Goal: Information Seeking & Learning: Check status

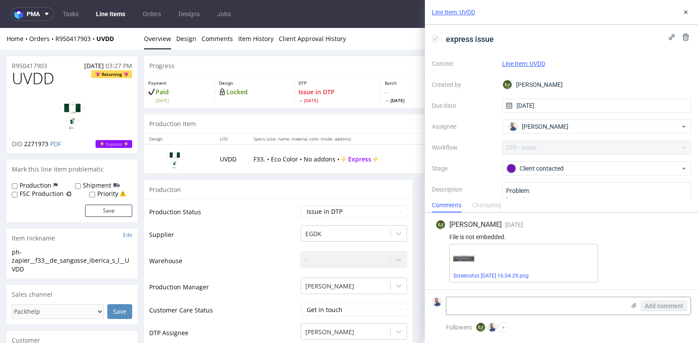
scroll to position [349, 0]
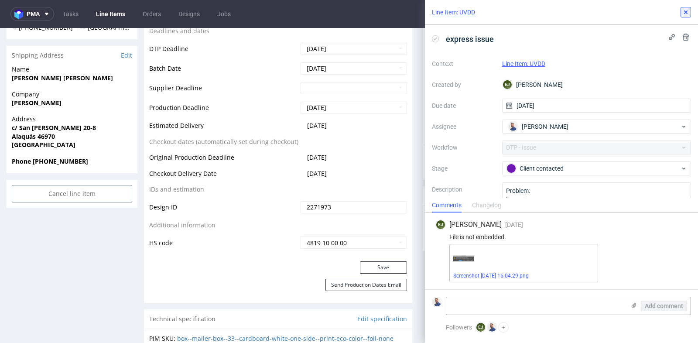
click at [687, 11] on use at bounding box center [686, 11] width 3 height 3
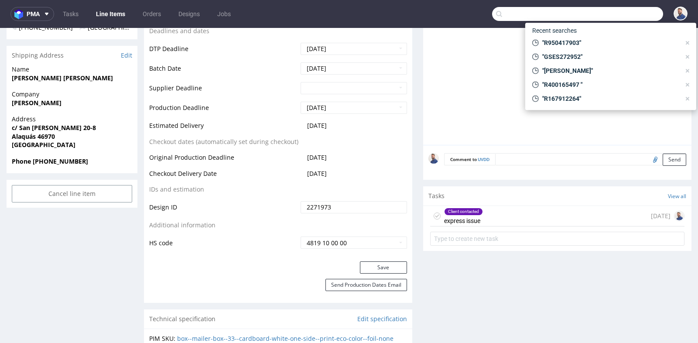
click at [635, 14] on input "text" at bounding box center [577, 14] width 171 height 14
paste input "GSES262763"
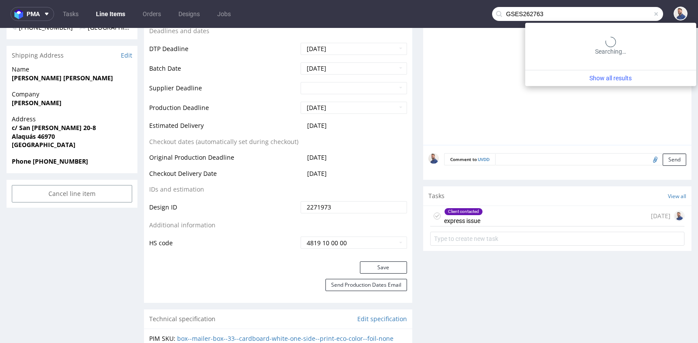
type input "GSES262763"
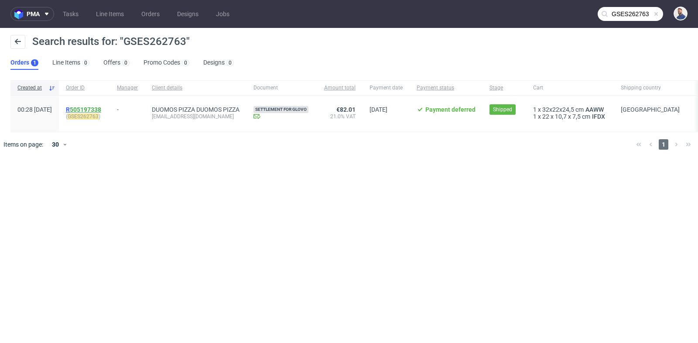
click at [101, 108] on link "505197338" at bounding box center [85, 109] width 31 height 7
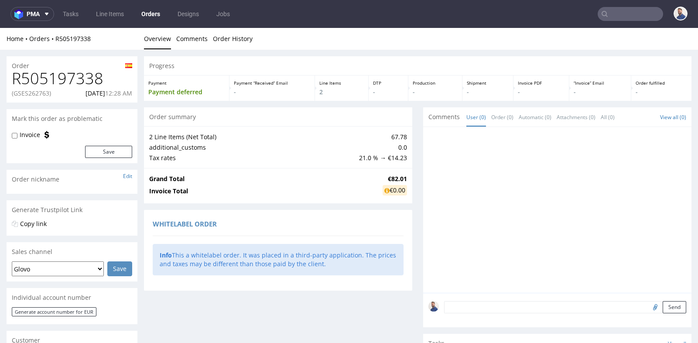
click at [416, 168] on div "Progress Payment Payment deferred Payment “Received” Email - Line Items 2 DTP -…" at bounding box center [418, 300] width 548 height 488
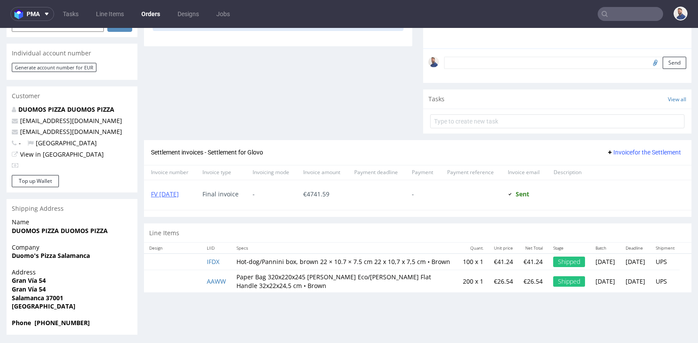
scroll to position [2, 0]
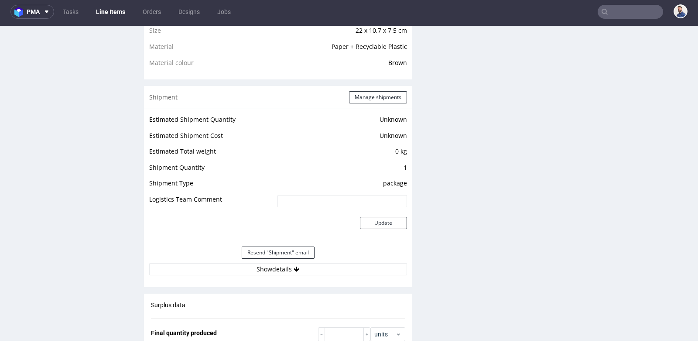
scroll to position [660, 0]
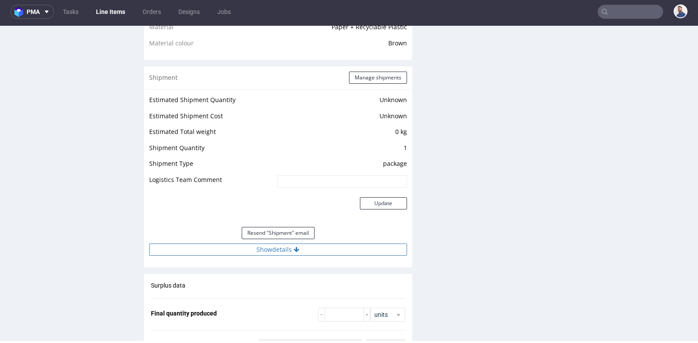
click at [274, 256] on button "Show details" at bounding box center [278, 250] width 258 height 12
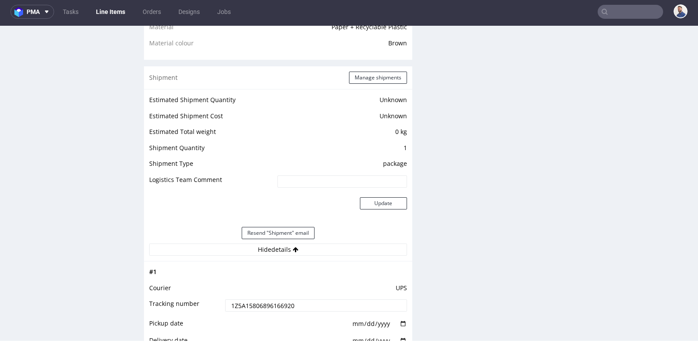
click at [258, 305] on input "1Z5A15806896166920" at bounding box center [316, 305] width 182 height 12
click at [476, 90] on div "Production Files - Design Spit Spit request impossible Box design not found, un…" at bounding box center [557, 189] width 268 height 1369
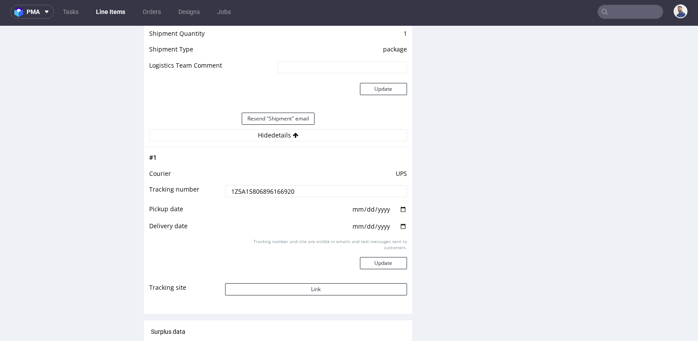
scroll to position [776, 0]
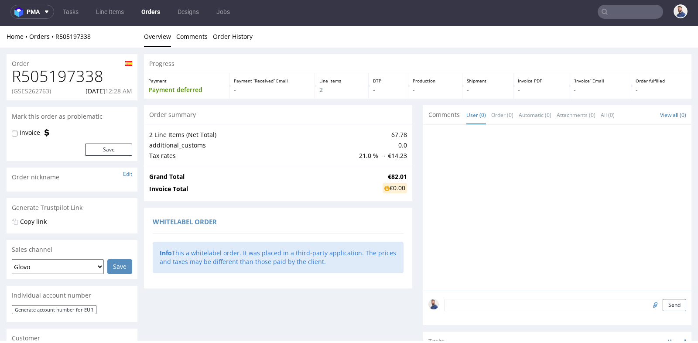
click at [413, 111] on div "Progress Payment Payment deferred Payment “Received” Email - Line Items 2 DTP -…" at bounding box center [418, 298] width 548 height 488
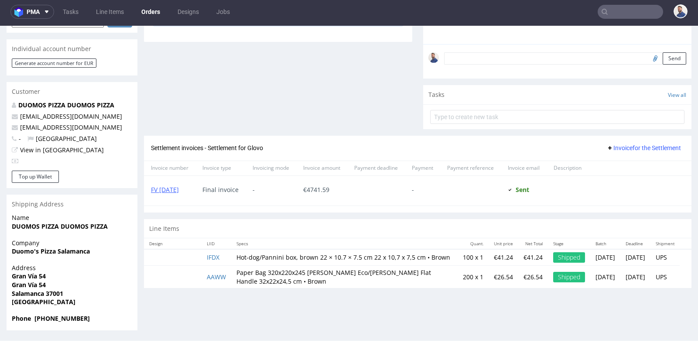
scroll to position [247, 0]
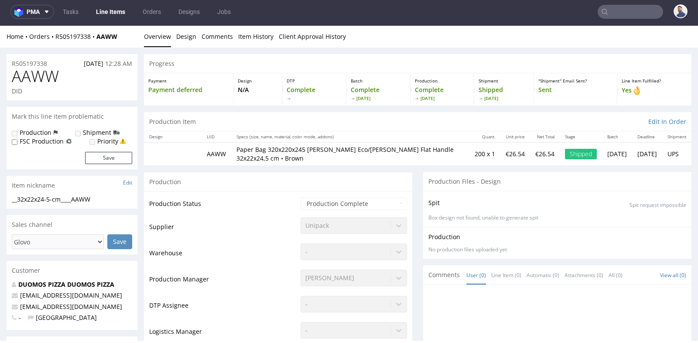
click at [406, 186] on div "Production" at bounding box center [278, 182] width 268 height 20
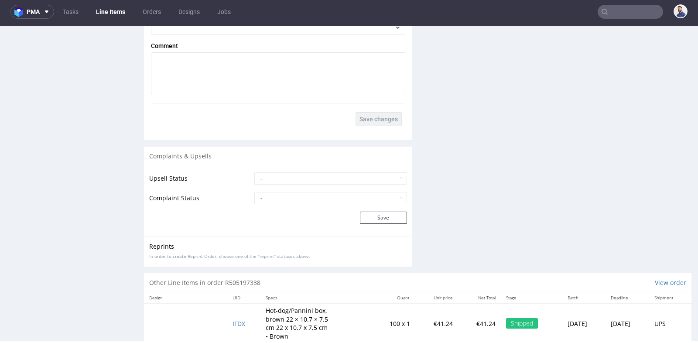
scroll to position [1124, 0]
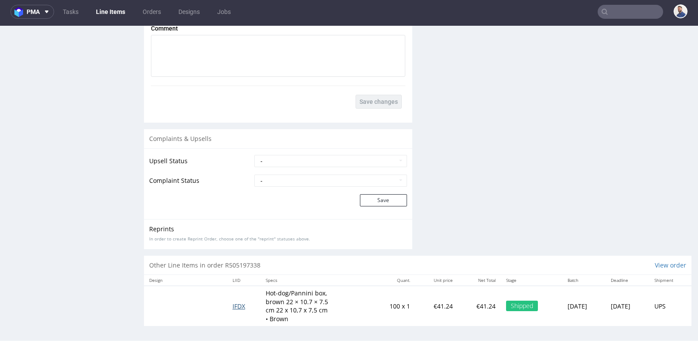
click at [233, 304] on span "IFDX" at bounding box center [239, 306] width 13 height 8
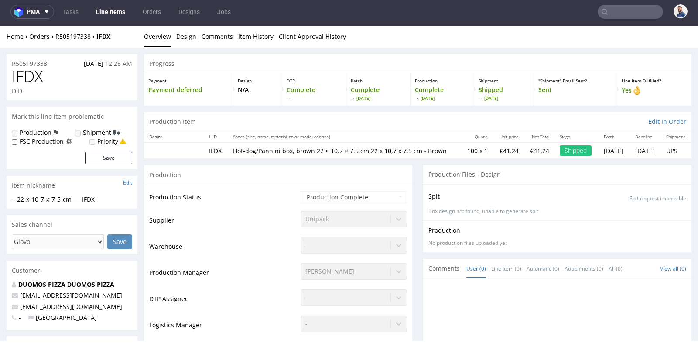
click at [389, 185] on div "Production" at bounding box center [278, 175] width 268 height 20
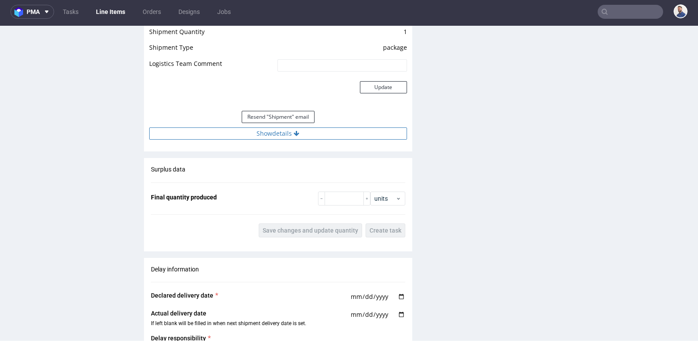
scroll to position [795, 0]
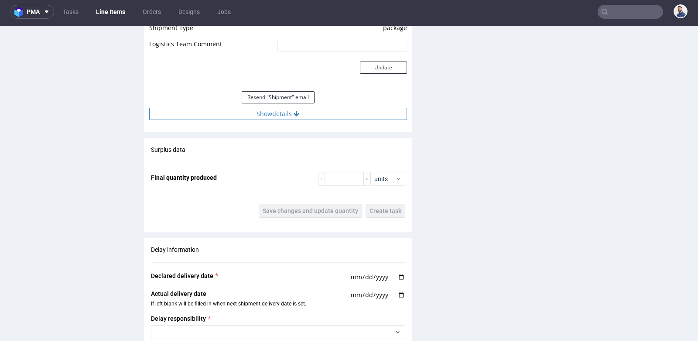
click at [283, 116] on button "Show details" at bounding box center [278, 114] width 258 height 12
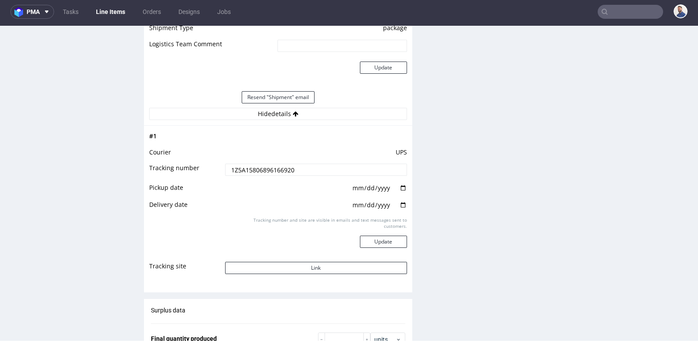
click at [279, 173] on input "1Z5A15806896166920" at bounding box center [316, 170] width 182 height 12
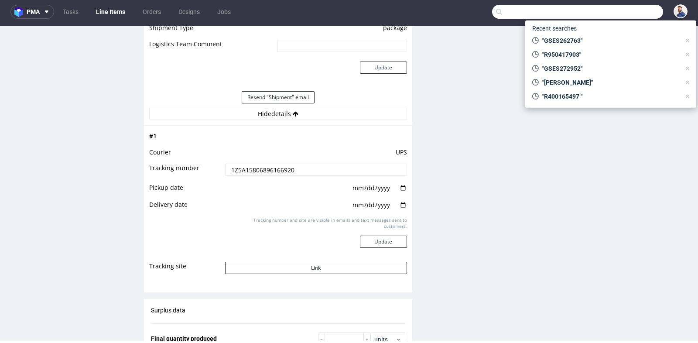
click at [629, 9] on input "text" at bounding box center [577, 12] width 171 height 14
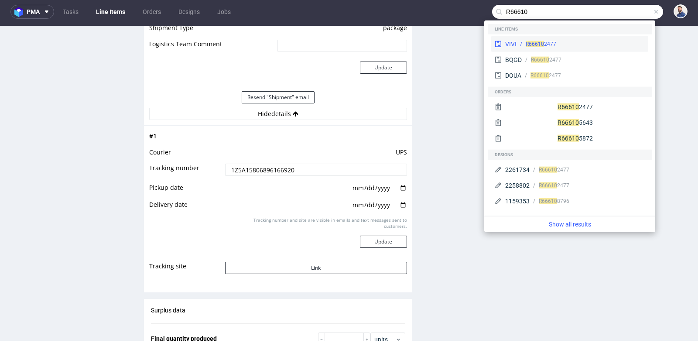
type input "R66610"
click at [557, 44] on div "R66610 2477" at bounding box center [581, 44] width 128 height 8
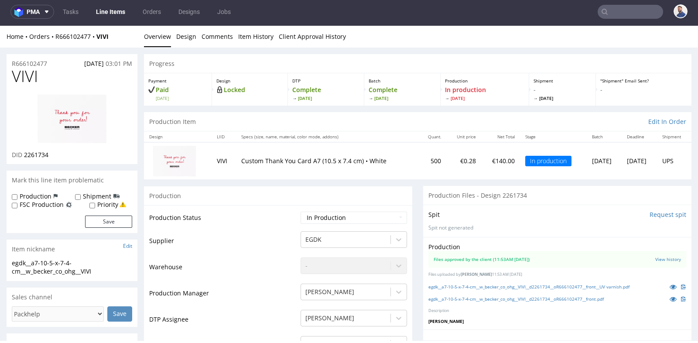
click at [135, 190] on section "Mark this line item problematic Production Shipment FSC Production Priority Save" at bounding box center [72, 202] width 131 height 62
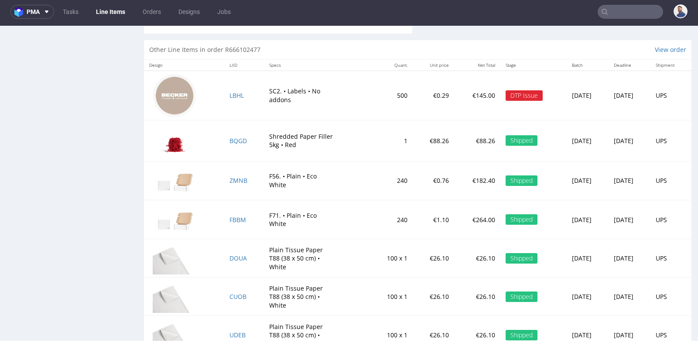
scroll to position [1377, 0]
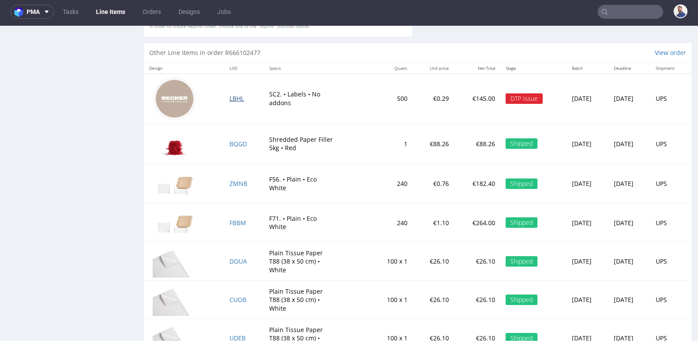
click at [237, 99] on span "LBHL" at bounding box center [237, 98] width 14 height 8
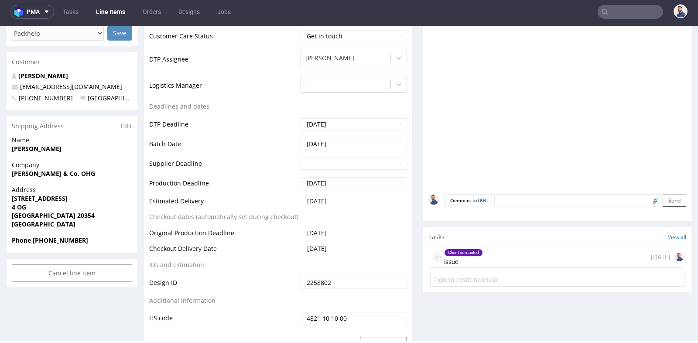
scroll to position [310, 0]
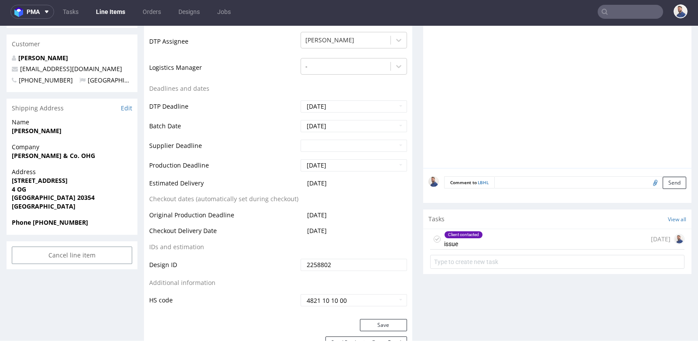
click at [502, 231] on div "Client contacted issue [DATE]" at bounding box center [557, 239] width 255 height 21
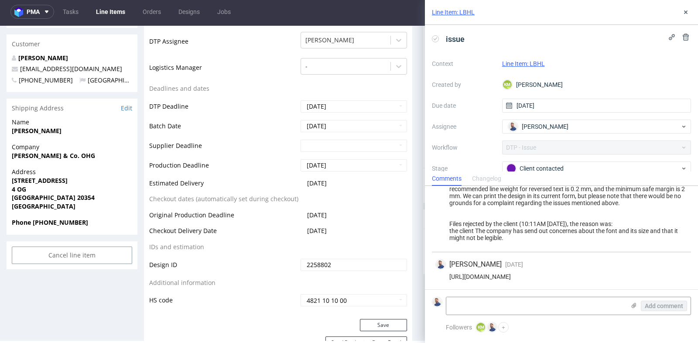
scroll to position [291, 0]
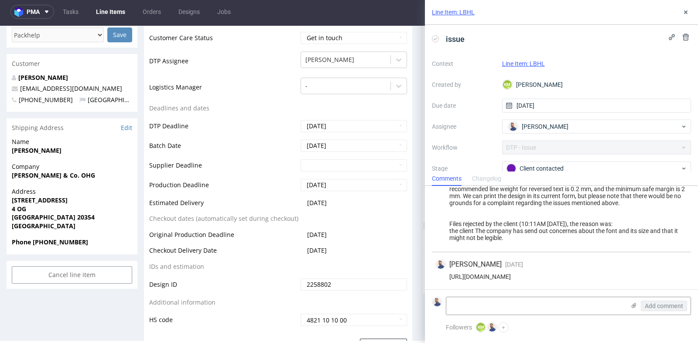
click at [516, 234] on div "PCA: The design will not be clearly legible at such a small label size. The min…" at bounding box center [562, 210] width 252 height 63
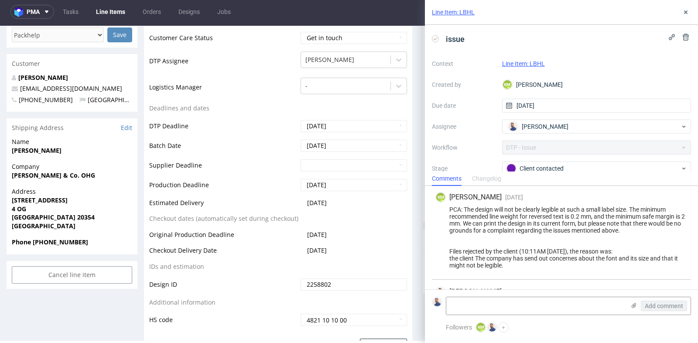
scroll to position [0, 0]
click at [516, 234] on div "PCA: The design will not be clearly legible at such a small label size. The min…" at bounding box center [562, 238] width 252 height 63
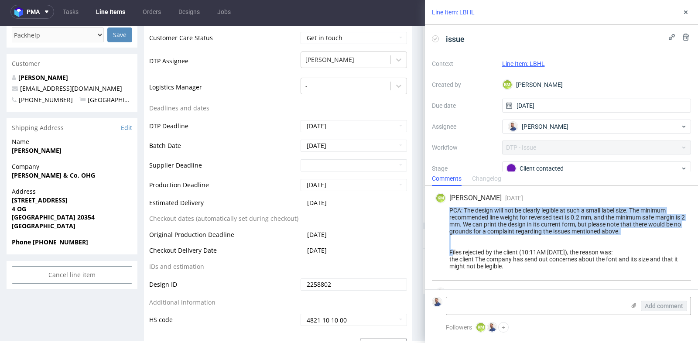
click at [516, 234] on div "PCA: The design will not be clearly legible at such a small label size. The min…" at bounding box center [562, 238] width 252 height 63
copy div "PCA: The design will not be clearly legible at such a small label size. The min…"
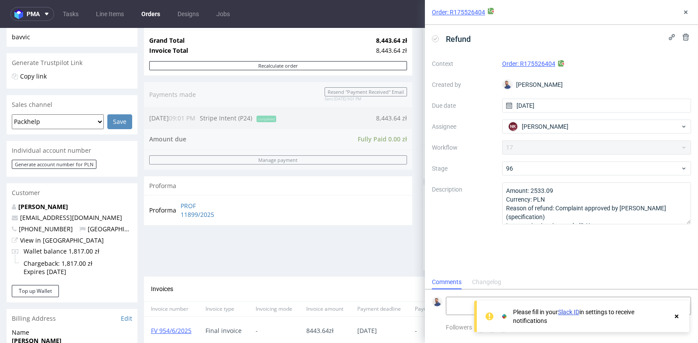
scroll to position [175, 0]
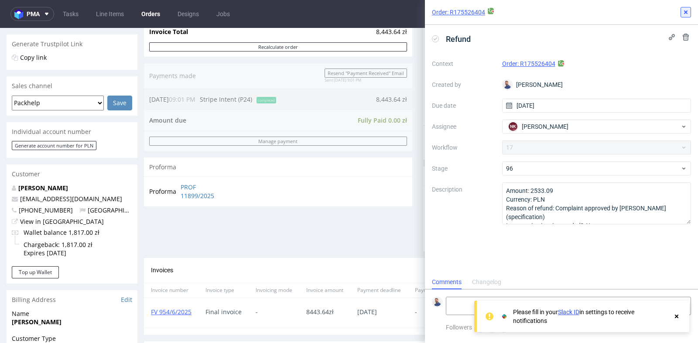
click at [688, 11] on use at bounding box center [686, 11] width 3 height 3
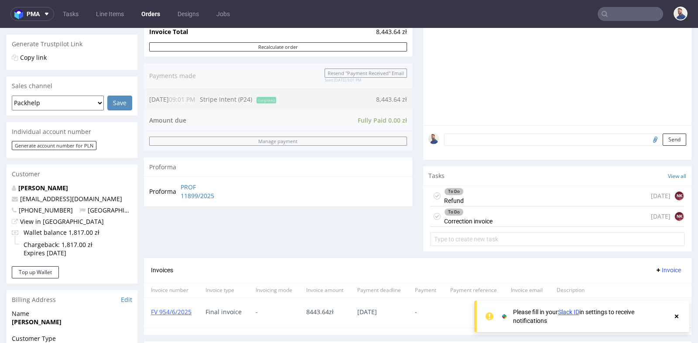
click at [624, 8] on input "text" at bounding box center [630, 14] width 65 height 14
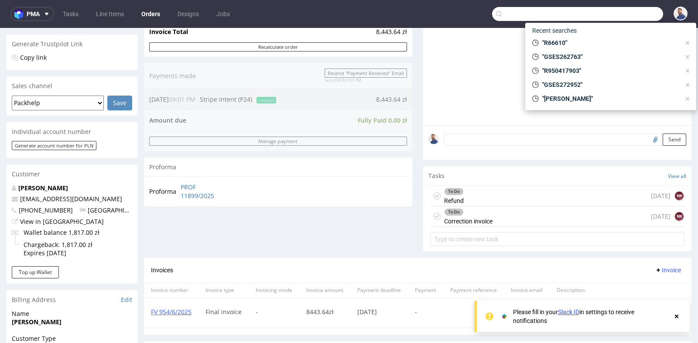
paste input "R409545428)"
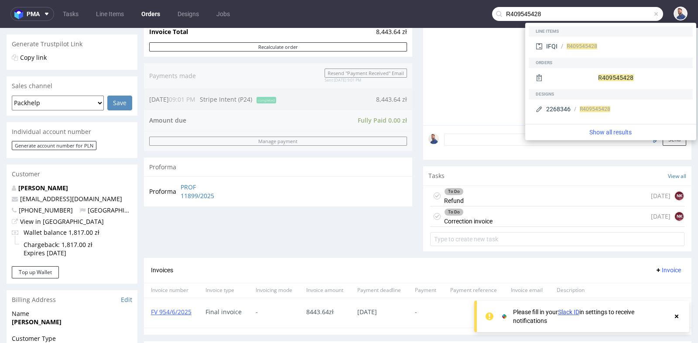
type input "R409545428"
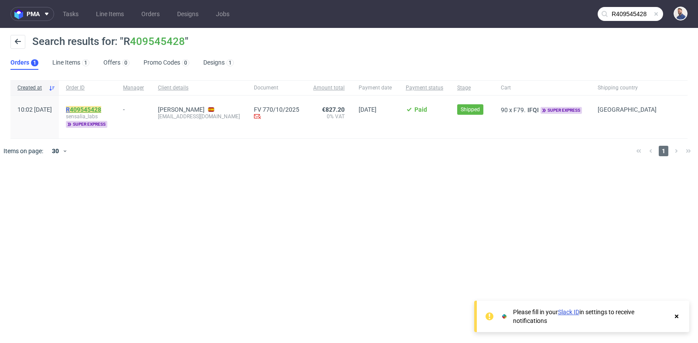
click at [101, 107] on link "409545428" at bounding box center [85, 109] width 31 height 7
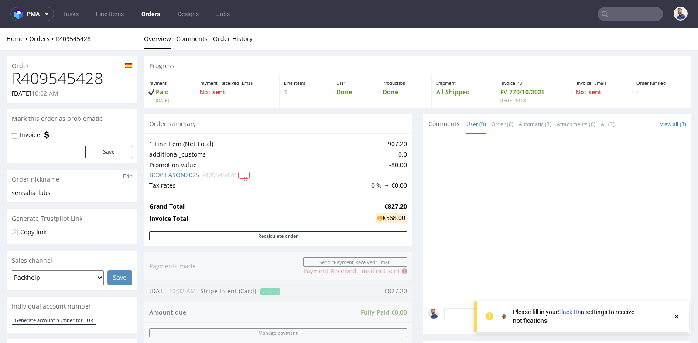
click at [419, 182] on div "Progress Payment Paid Tue 30 Sep Payment “Received” Email Not sent Line Items 1…" at bounding box center [418, 320] width 548 height 529
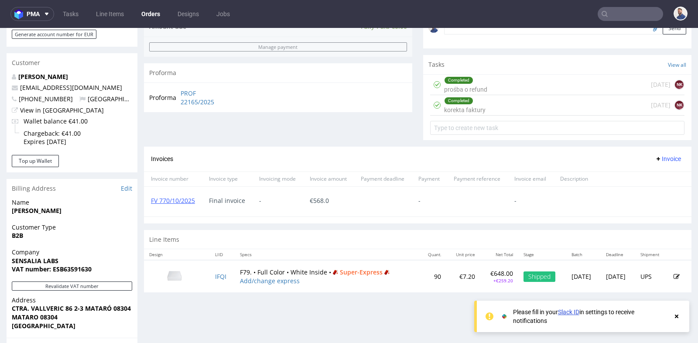
scroll to position [272, 0]
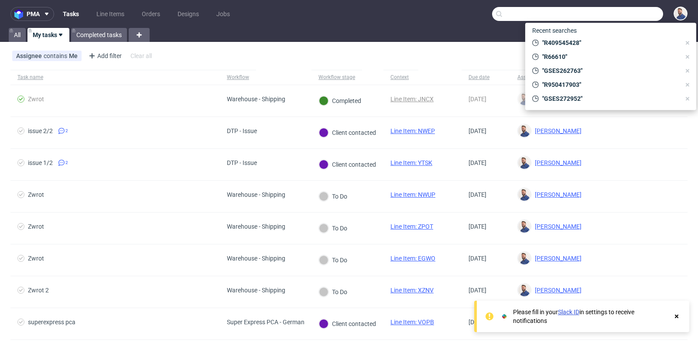
click at [630, 9] on input "text" at bounding box center [577, 14] width 171 height 14
paste input "R898222897"
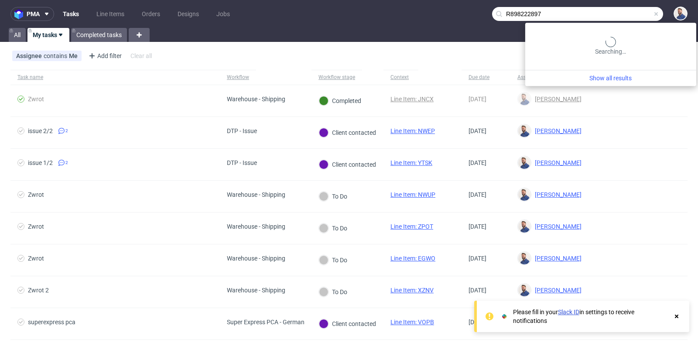
type input "R898222897"
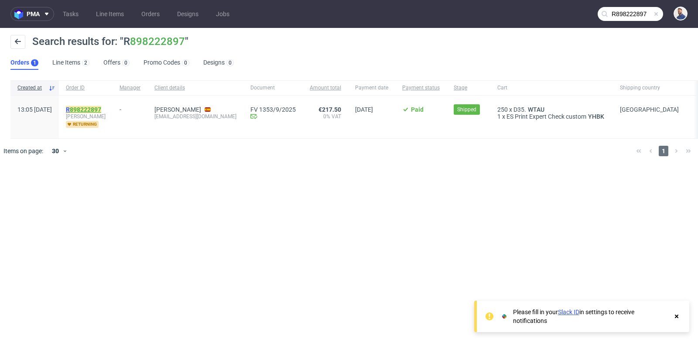
click at [101, 108] on link "898222897" at bounding box center [85, 109] width 31 height 7
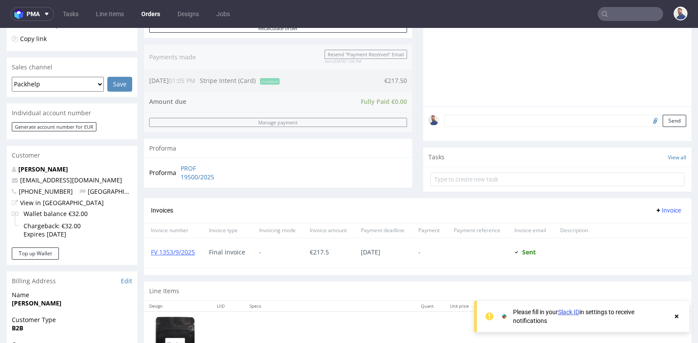
scroll to position [194, 0]
drag, startPoint x: 103, startPoint y: 181, endPoint x: 19, endPoint y: 179, distance: 84.3
click at [19, 179] on p "bea@angelanavarro.com" at bounding box center [72, 179] width 120 height 9
copy link "bea@angelanavarro.com"
click at [620, 17] on input "text" at bounding box center [630, 14] width 65 height 14
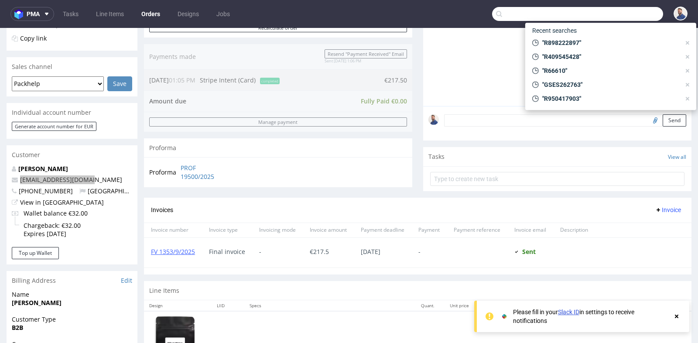
paste input "bea@angelanavarro.com"
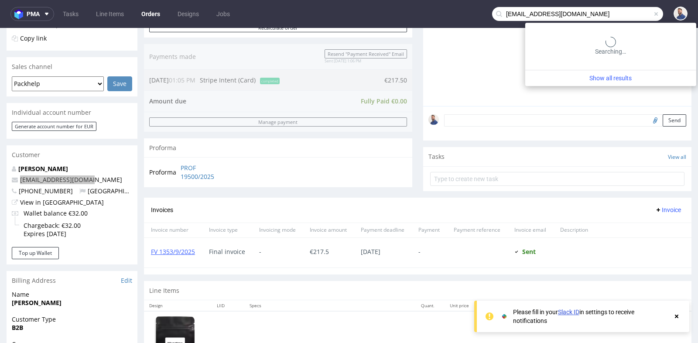
type input "bea@angelanavarro.com"
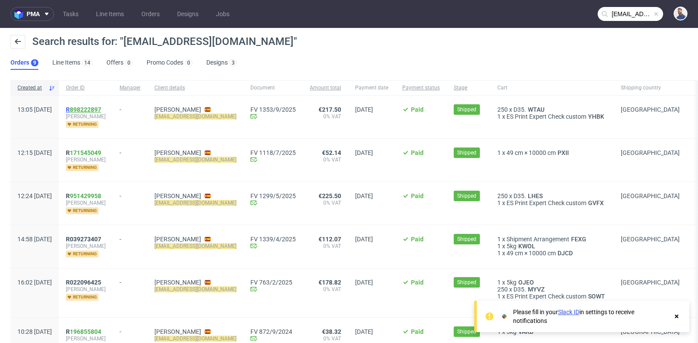
click at [101, 108] on link "898222897" at bounding box center [85, 109] width 31 height 7
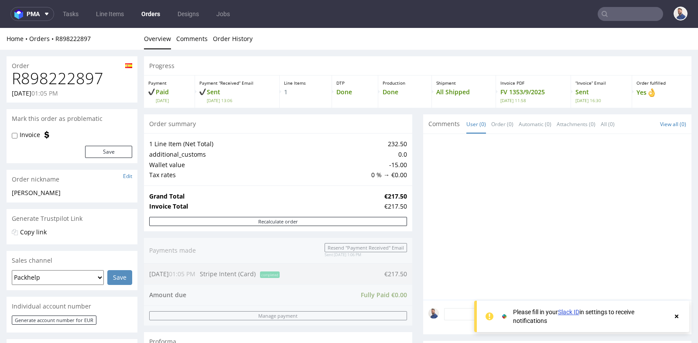
click at [396, 156] on td "0.0" at bounding box center [388, 154] width 38 height 10
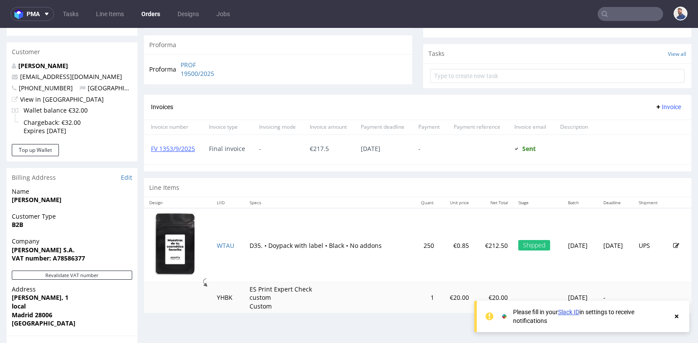
scroll to position [310, 0]
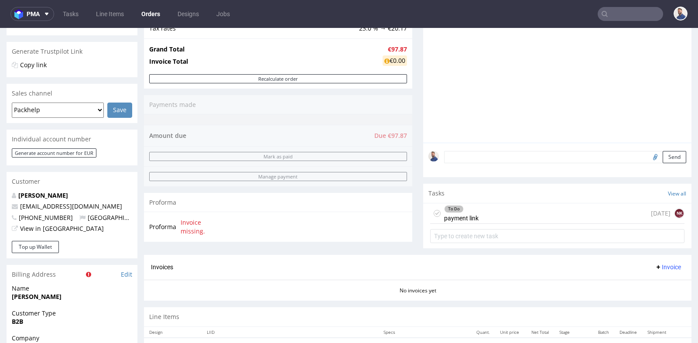
scroll to position [7, 0]
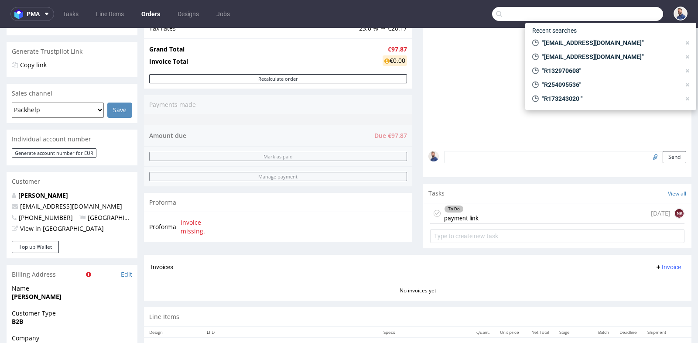
click at [612, 17] on input "text" at bounding box center [577, 14] width 171 height 14
paste input "R898222897"
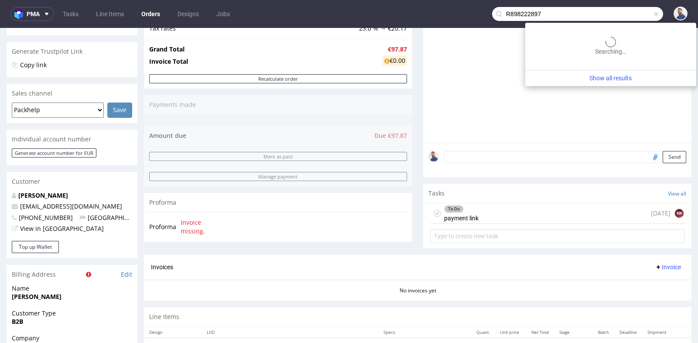
type input "R898222897"
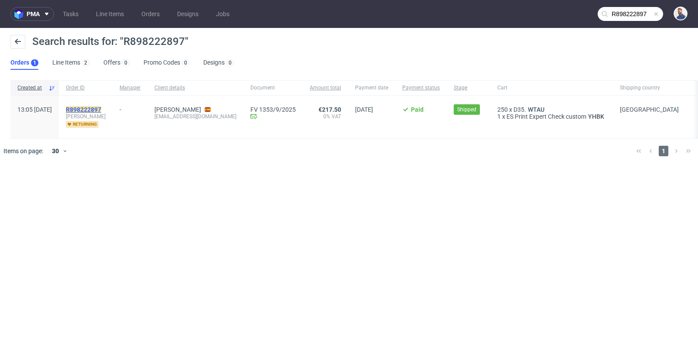
click at [101, 109] on mark "R898222897" at bounding box center [83, 109] width 35 height 7
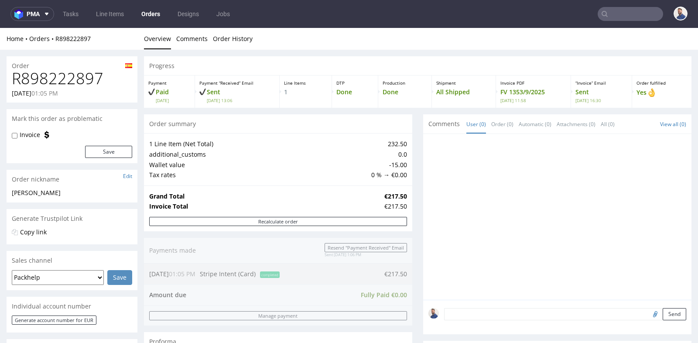
click at [409, 137] on div "Progress Payment Paid Fri 12 Sep Payment “Received” Email Sent Fri 12 Sep 13:06…" at bounding box center [418, 336] width 548 height 561
click at [418, 114] on div "Progress Payment Paid Fri 12 Sep Payment “Received” Email Sent Fri 12 Sep 13:06…" at bounding box center [418, 336] width 548 height 561
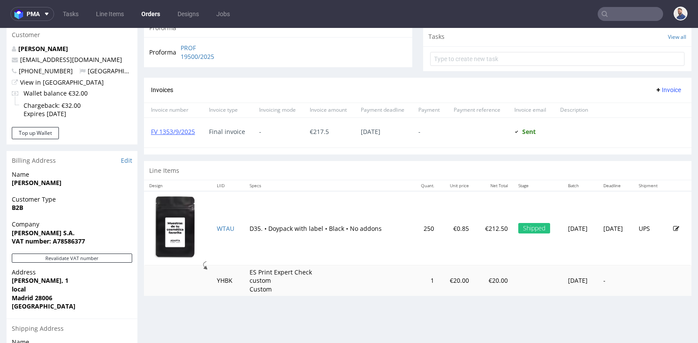
scroll to position [330, 0]
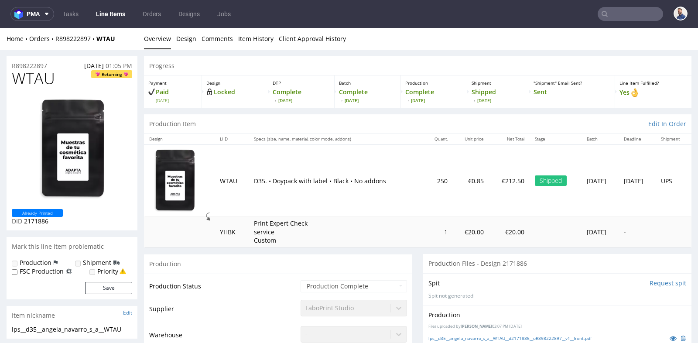
click at [424, 219] on td "1" at bounding box center [438, 232] width 29 height 31
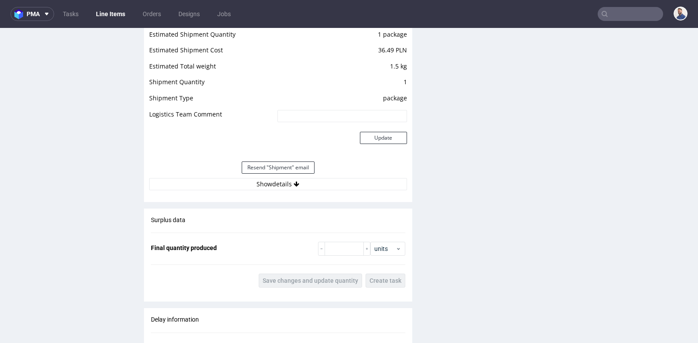
scroll to position [853, 0]
click at [338, 177] on div "Resend "Shipment" email" at bounding box center [278, 168] width 258 height 21
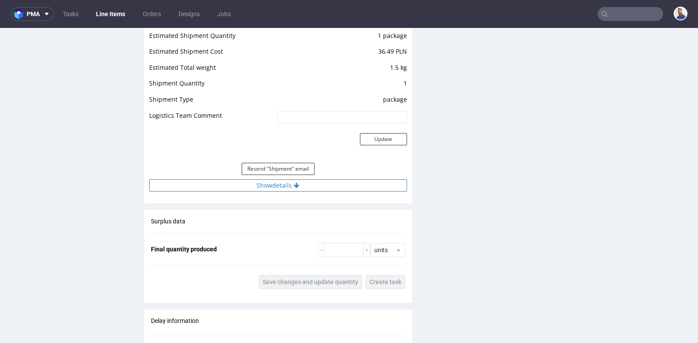
click at [328, 186] on button "Show details" at bounding box center [278, 185] width 258 height 12
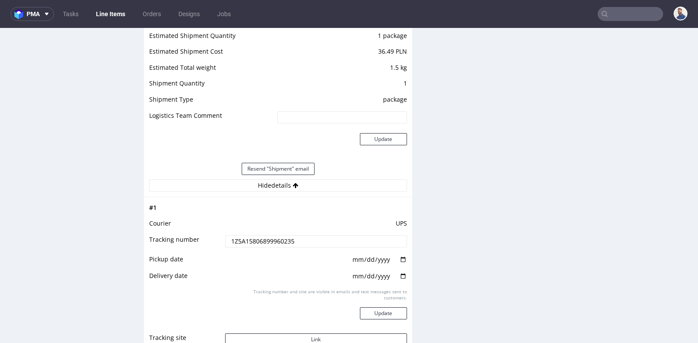
click at [288, 235] on input "1Z5A15806899960235" at bounding box center [316, 241] width 182 height 12
